Goal: Information Seeking & Learning: Learn about a topic

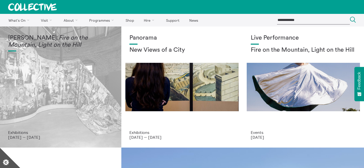
click at [66, 59] on div "Mercedes Azpilicueta: Fire on the Mountain, Light on the Hill" at bounding box center [60, 83] width 105 height 96
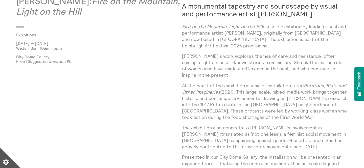
scroll to position [334, 0]
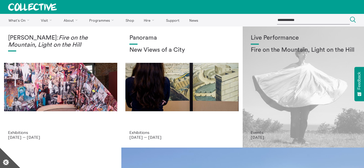
click at [292, 64] on div "Live Performance Fire on the Mountain, Light on the Hill" at bounding box center [303, 83] width 105 height 96
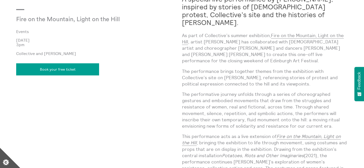
scroll to position [547, 0]
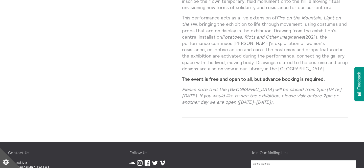
click at [225, 76] on strong "The event is free and open to all, but advance booking is required." at bounding box center [253, 79] width 143 height 6
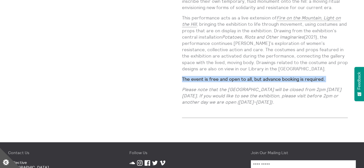
click at [225, 87] on em "Please note that the City Dome Gallery will be closed from 2pm on Friday 22 Aug…" at bounding box center [261, 96] width 159 height 18
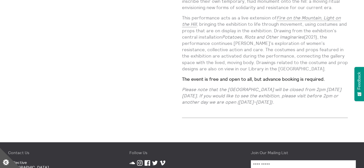
click at [225, 87] on em "Please note that the City Dome Gallery will be closed from 2pm on Friday 22 Aug…" at bounding box center [261, 96] width 159 height 18
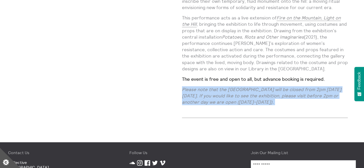
click at [233, 94] on em "Please note that the City Dome Gallery will be closed from 2pm on Friday 22 Aug…" at bounding box center [261, 96] width 159 height 18
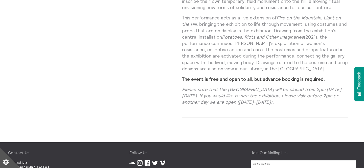
click at [285, 38] on p "This performance acts as a live extension of Fire on the Mountain, Light on the…" at bounding box center [265, 43] width 166 height 57
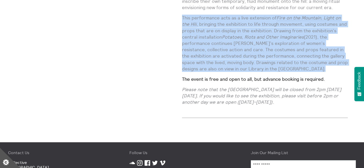
click at [284, 49] on p "This performance acts as a live extension of Fire on the Mountain, Light on the…" at bounding box center [265, 43] width 166 height 57
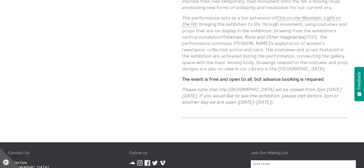
click at [284, 49] on p "This performance acts as a live extension of Fire on the Mountain, Light on the…" at bounding box center [265, 43] width 166 height 57
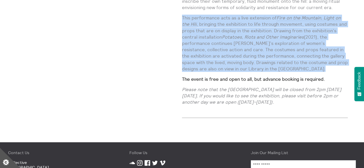
click at [287, 60] on p "This performance acts as a live extension of Fire on the Mountain, Light on the…" at bounding box center [265, 43] width 166 height 57
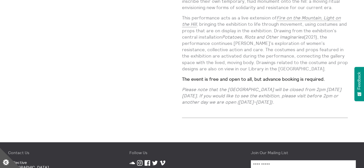
click at [287, 60] on p "This performance acts as a live extension of Fire on the Mountain, Light on the…" at bounding box center [265, 43] width 166 height 57
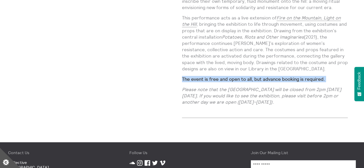
click at [295, 59] on p "This performance acts as a live extension of Fire on the Mountain, Light on the…" at bounding box center [265, 43] width 166 height 57
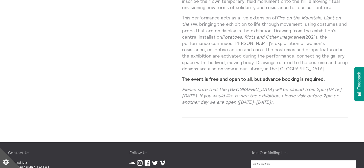
click at [295, 59] on p "This performance acts as a live extension of Fire on the Mountain, Light on the…" at bounding box center [265, 43] width 166 height 57
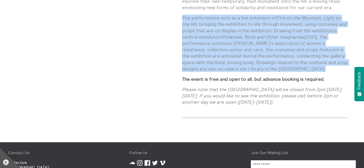
click at [278, 56] on p "This performance acts as a live extension of Fire on the Mountain, Light on the…" at bounding box center [265, 43] width 166 height 57
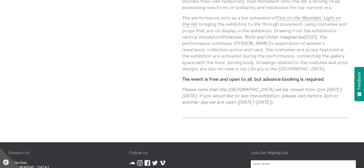
click at [278, 56] on p "This performance acts as a live extension of Fire on the Mountain, Light on the…" at bounding box center [265, 43] width 166 height 57
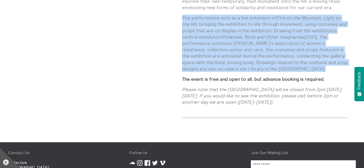
click at [257, 54] on p "This performance acts as a live extension of Fire on the Mountain, Light on the…" at bounding box center [265, 43] width 166 height 57
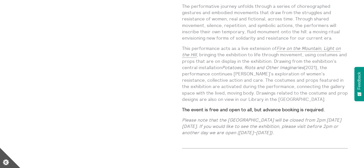
scroll to position [496, 0]
